Goal: Book appointment/travel/reservation

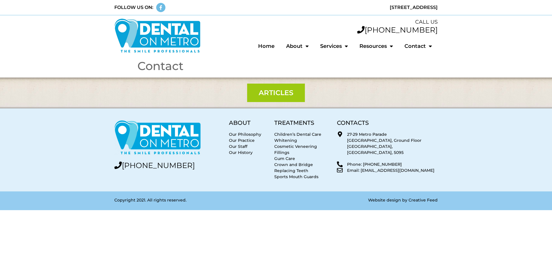
click at [275, 92] on span "Articles" at bounding box center [276, 92] width 35 height 7
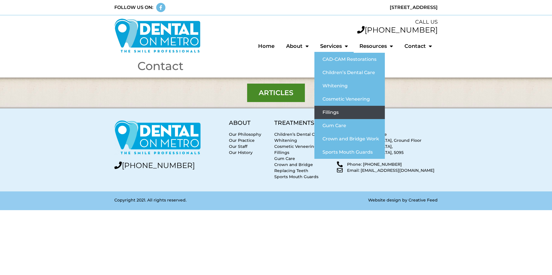
click at [340, 115] on link "Fillings" at bounding box center [349, 112] width 70 height 13
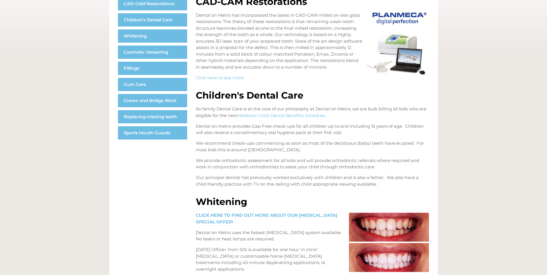
scroll to position [122, 0]
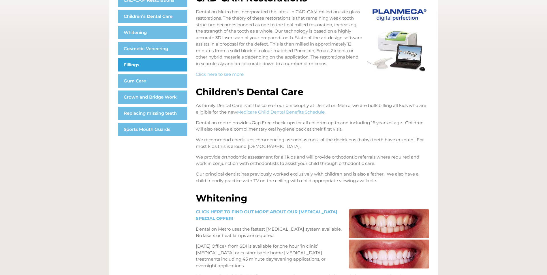
click at [149, 66] on link "Fillings" at bounding box center [152, 64] width 69 height 13
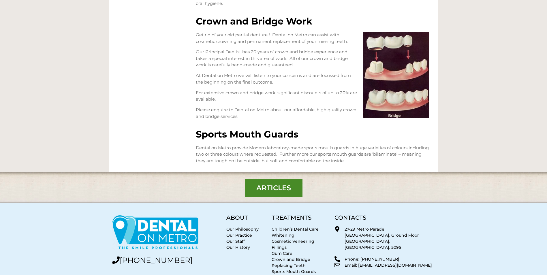
scroll to position [736, 0]
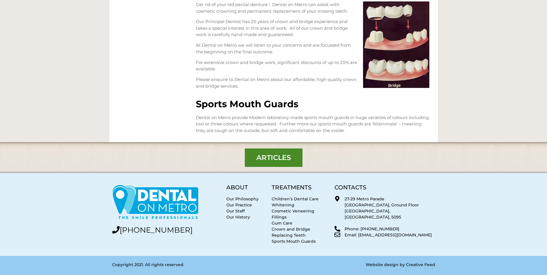
click at [170, 203] on img at bounding box center [155, 203] width 87 height 36
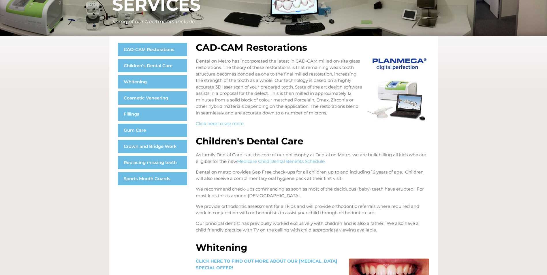
scroll to position [0, 0]
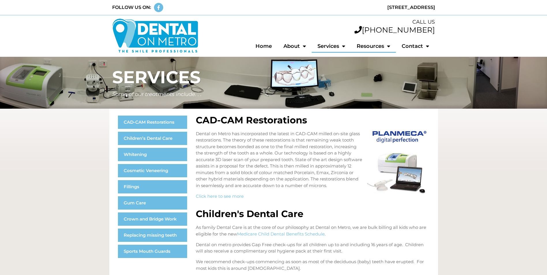
click at [386, 48] on span "Menu" at bounding box center [387, 46] width 6 height 11
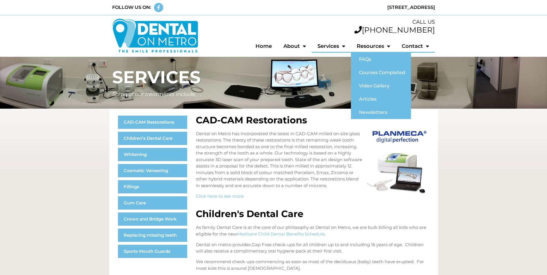
click at [413, 47] on link "Contact" at bounding box center [415, 46] width 39 height 13
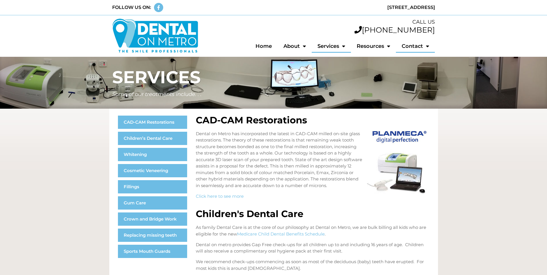
click at [413, 47] on link "Contact" at bounding box center [415, 46] width 39 height 13
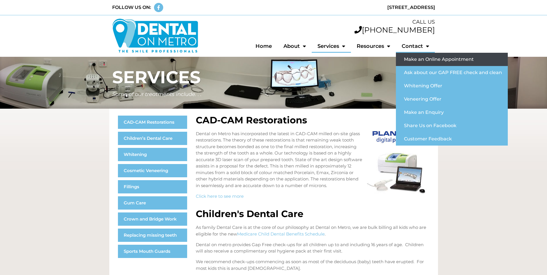
click at [424, 60] on link "Make an Online Appointment" at bounding box center [452, 59] width 112 height 13
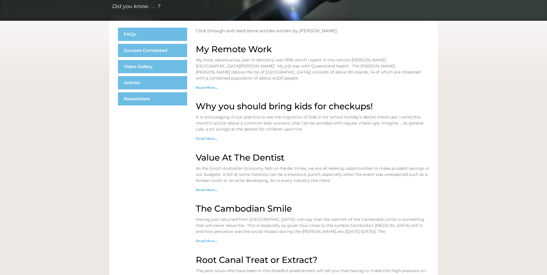
scroll to position [29, 0]
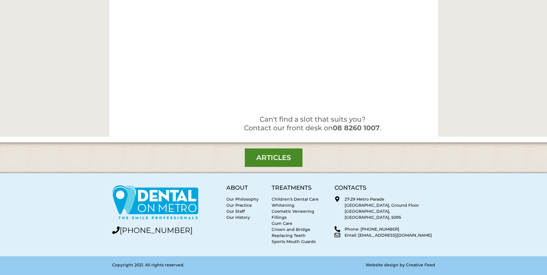
scroll to position [360, 0]
